Goal: Find specific page/section: Find specific page/section

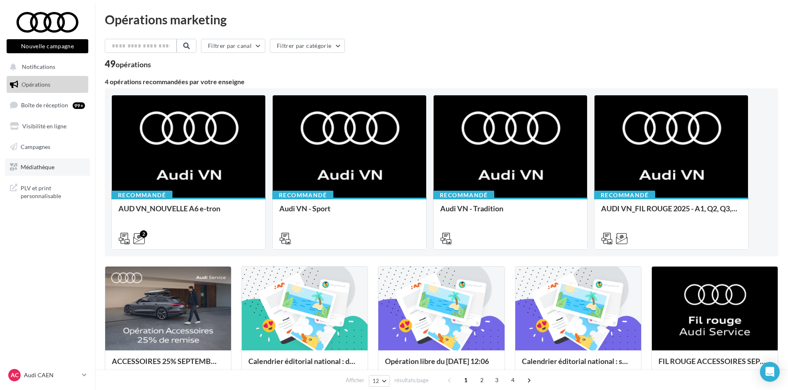
click at [38, 165] on span "Médiathèque" at bounding box center [38, 166] width 34 height 7
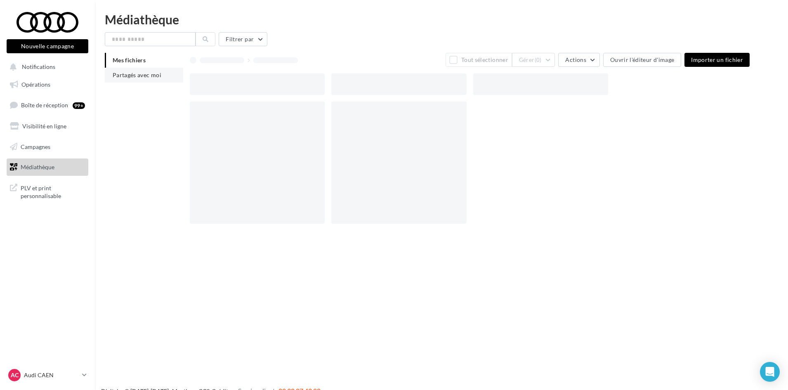
click at [147, 76] on span "Partagés avec moi" at bounding box center [137, 74] width 49 height 7
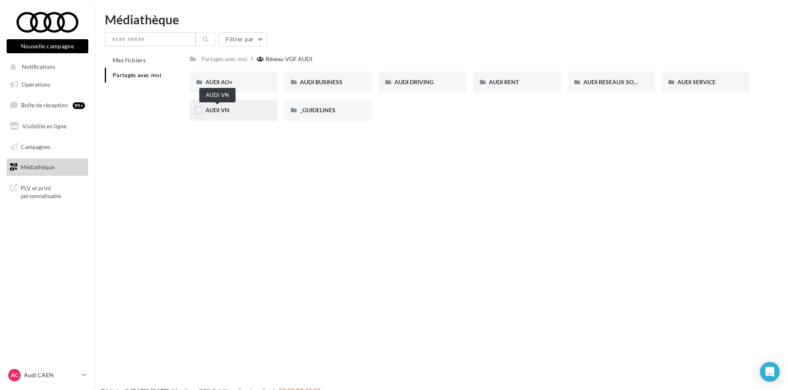
click at [214, 112] on span "AUDI VN" at bounding box center [217, 109] width 24 height 7
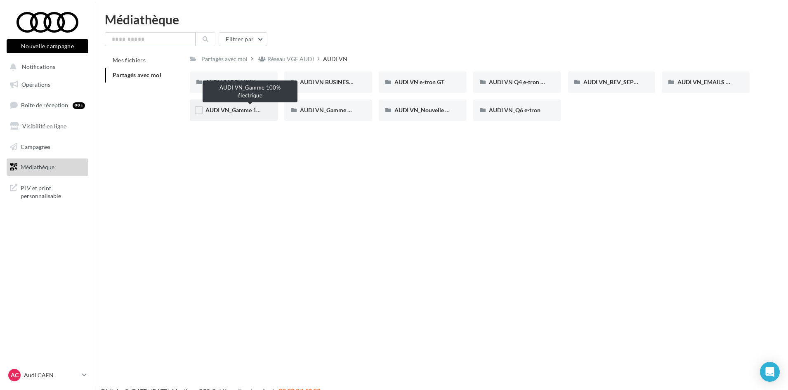
click at [234, 107] on span "AUDI VN_Gamme 100% électrique" at bounding box center [249, 109] width 89 height 7
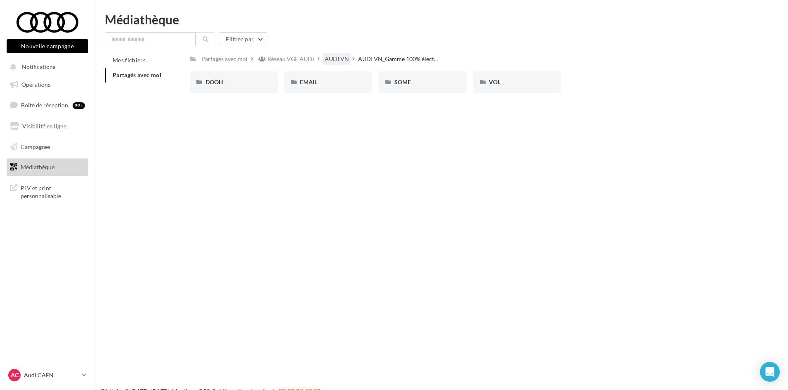
click at [334, 55] on div "AUDI VN" at bounding box center [337, 59] width 24 height 8
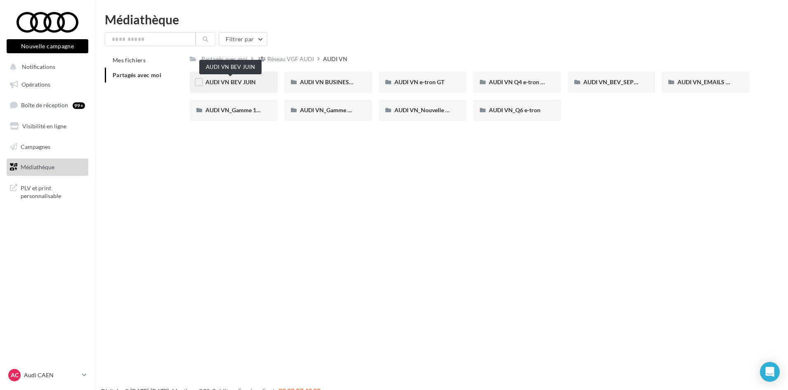
click at [234, 83] on span "AUDI VN BEV JUIN" at bounding box center [230, 81] width 50 height 7
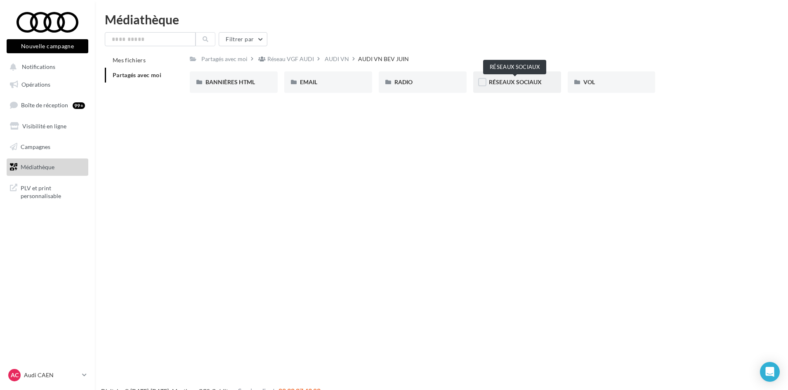
click at [525, 80] on span "RÉSEAUX SOCIAUX" at bounding box center [515, 81] width 53 height 7
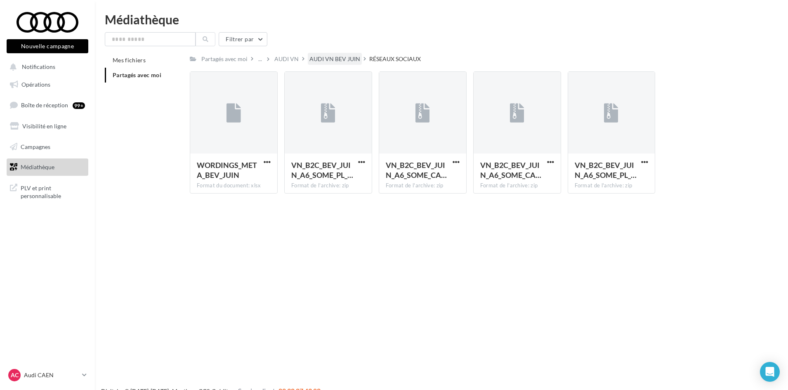
click at [311, 61] on div "AUDI VN BEV JUIN" at bounding box center [334, 59] width 51 height 8
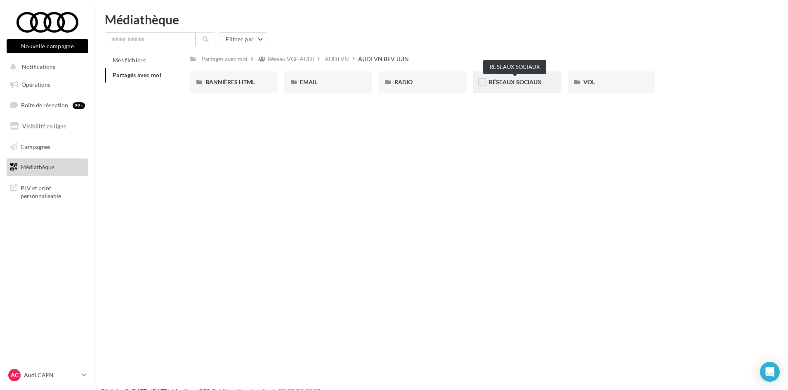
click at [515, 84] on span "RÉSEAUX SOCIAUX" at bounding box center [515, 81] width 53 height 7
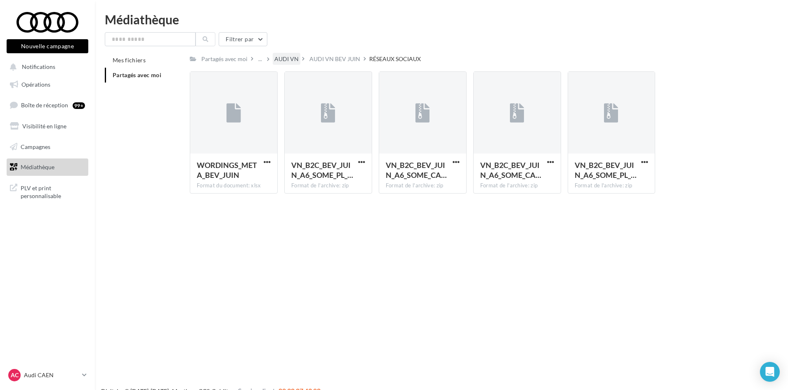
click at [280, 59] on div "AUDI VN" at bounding box center [286, 59] width 24 height 8
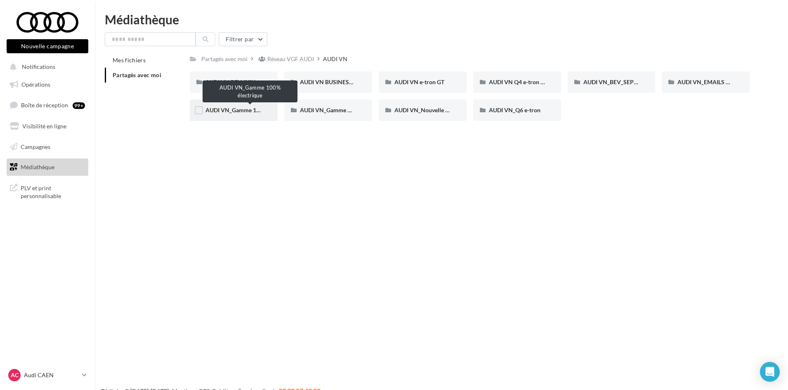
click at [236, 111] on span "AUDI VN_Gamme 100% électrique" at bounding box center [249, 109] width 89 height 7
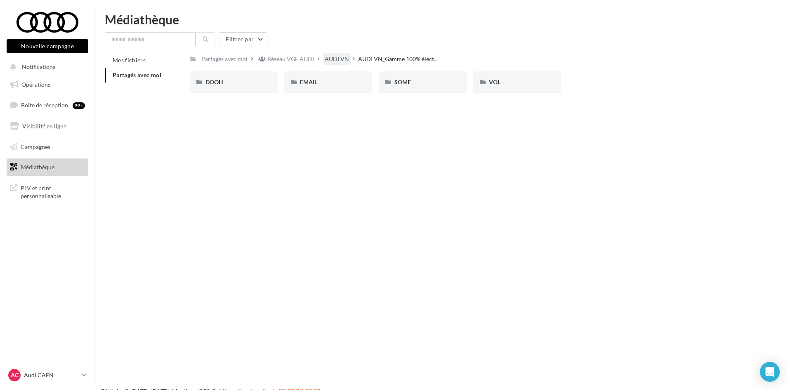
click at [334, 56] on div "AUDI VN" at bounding box center [337, 59] width 24 height 8
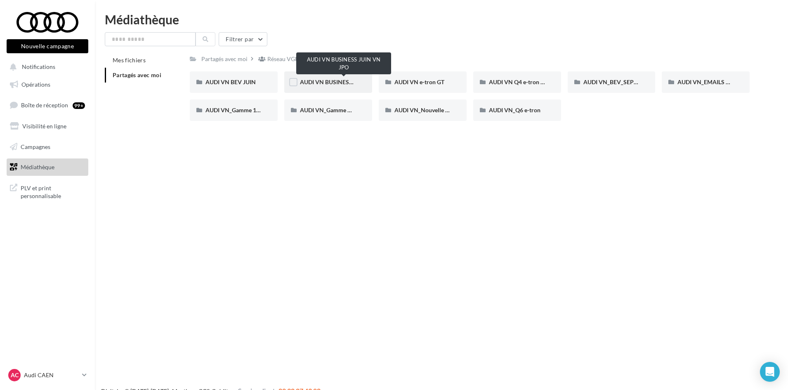
click at [333, 83] on span "AUDI VN BUSINESS JUIN VN JPO" at bounding box center [344, 81] width 88 height 7
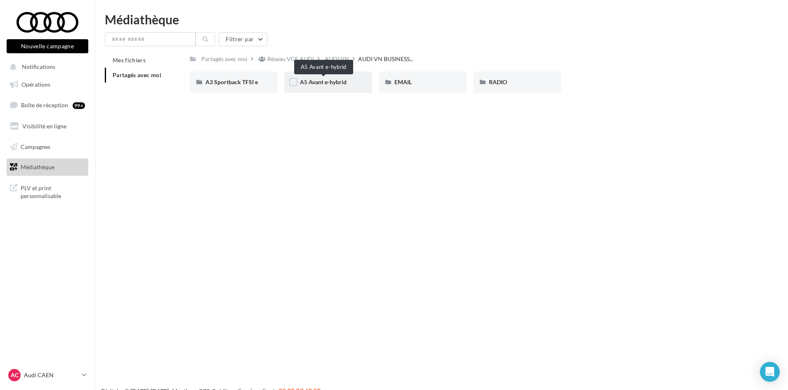
click at [328, 84] on span "A5 Avant e-hybrid" at bounding box center [323, 81] width 47 height 7
click at [326, 83] on span "RÉSEAUX SOCIAUX" at bounding box center [326, 81] width 53 height 7
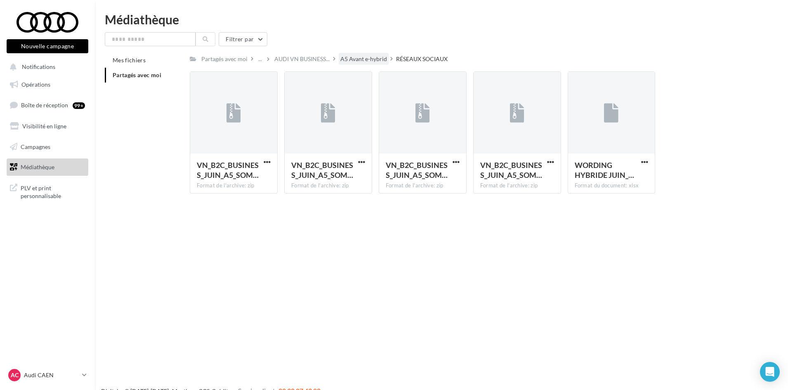
click at [359, 61] on div "A5 Avant e-hybrid" at bounding box center [363, 59] width 47 height 8
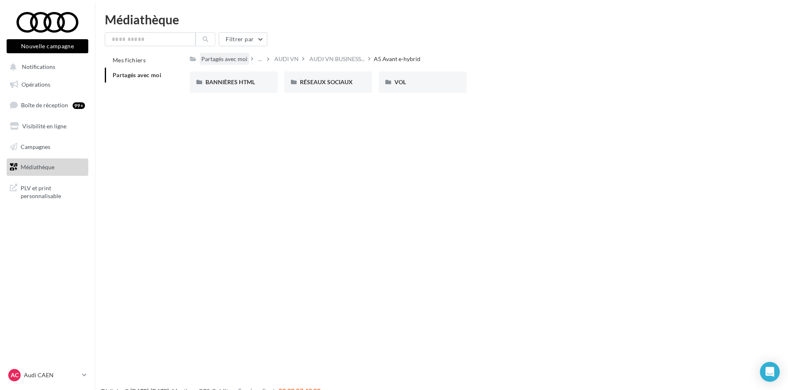
click at [222, 57] on div "Partagés avec moi" at bounding box center [224, 59] width 46 height 8
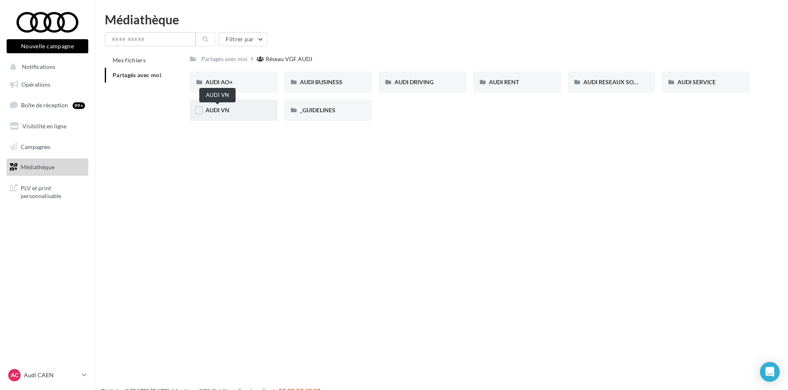
click at [213, 108] on span "AUDI VN" at bounding box center [217, 109] width 24 height 7
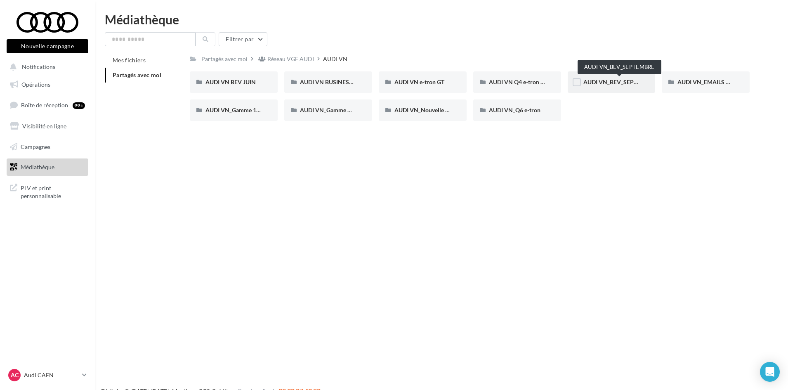
click at [631, 81] on span "AUDI VN_BEV_SEPTEMBRE" at bounding box center [619, 81] width 73 height 7
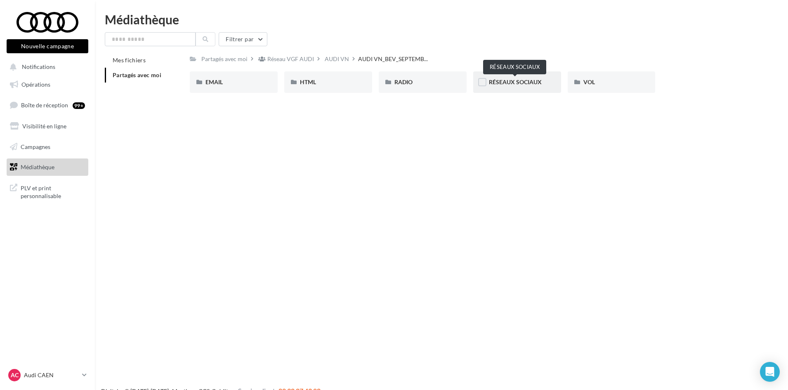
click at [517, 81] on span "RÉSEAUX SOCIAUX" at bounding box center [515, 81] width 53 height 7
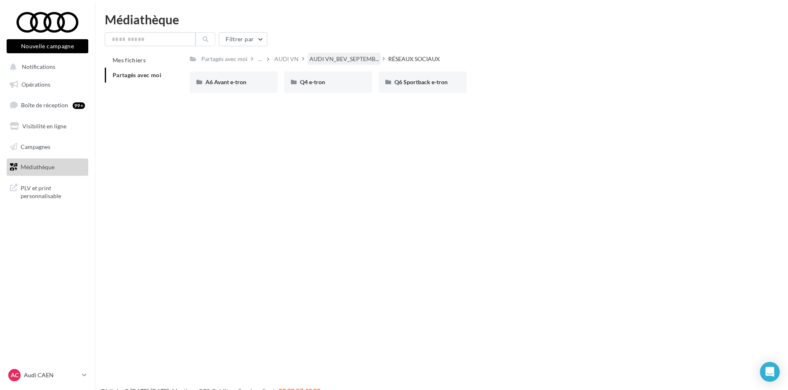
click at [336, 54] on div "AUDI VN_BEV_SEPTEMB..." at bounding box center [344, 59] width 73 height 12
click at [330, 54] on div "AUDI VN" at bounding box center [337, 59] width 28 height 12
